Goal: Transaction & Acquisition: Book appointment/travel/reservation

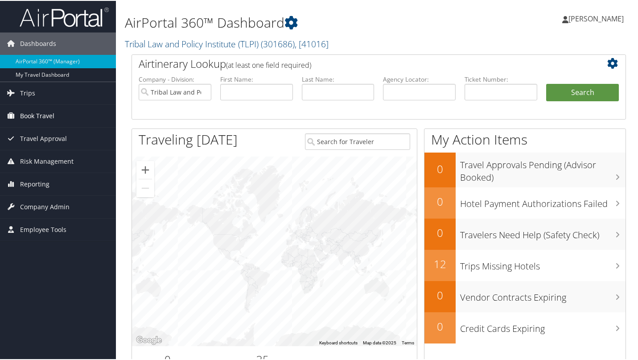
click at [36, 115] on span "Book Travel" at bounding box center [37, 115] width 34 height 22
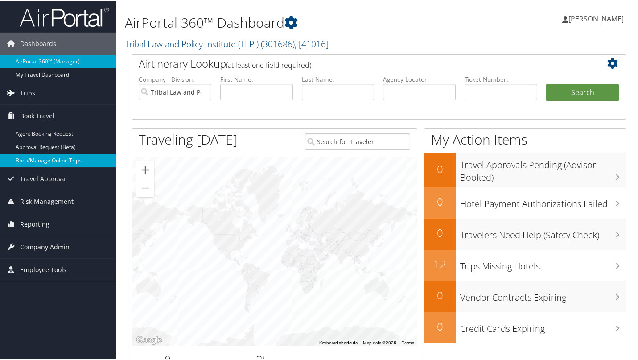
click at [50, 155] on link "Book/Manage Online Trips" at bounding box center [58, 159] width 116 height 13
